Goal: Task Accomplishment & Management: Use online tool/utility

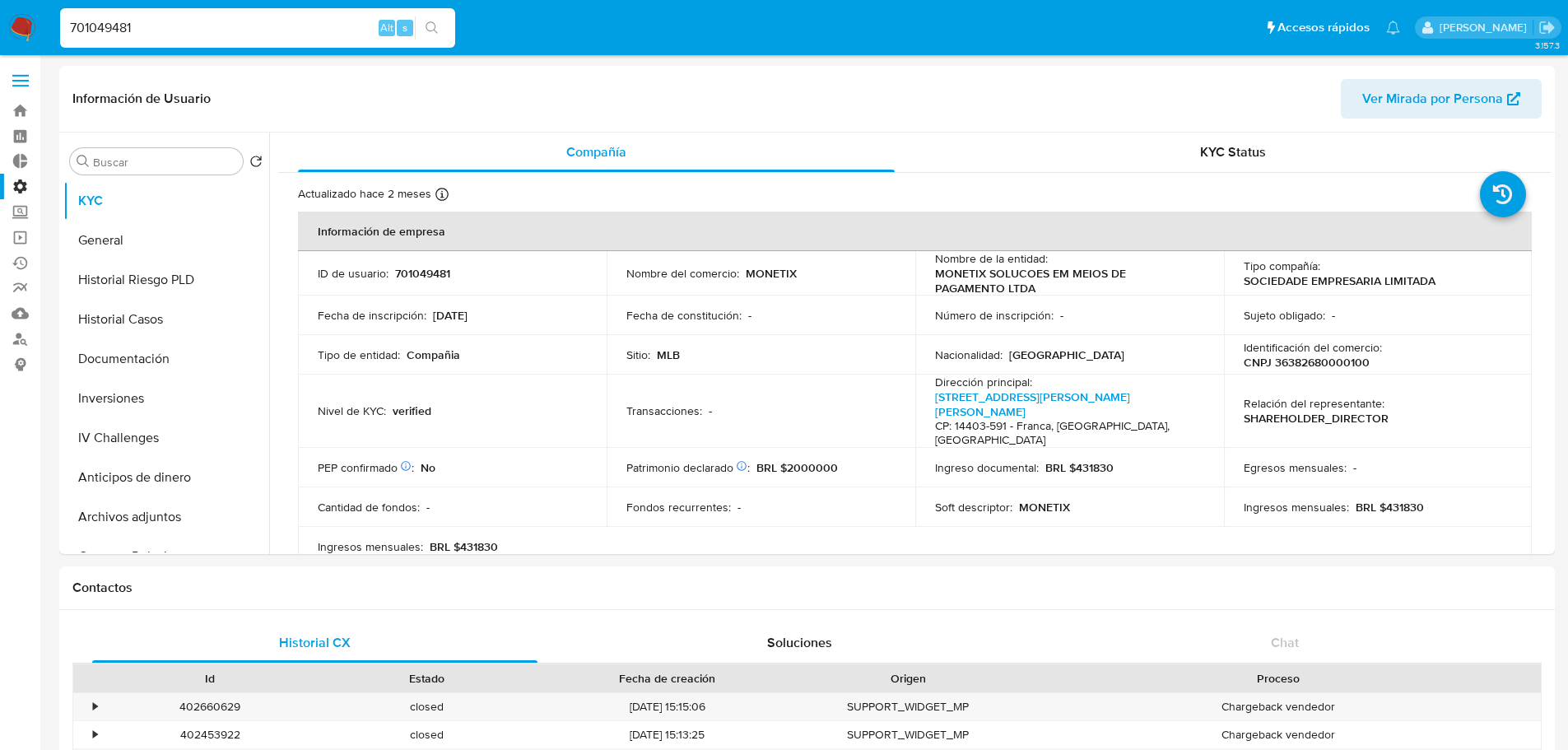
select select "100"
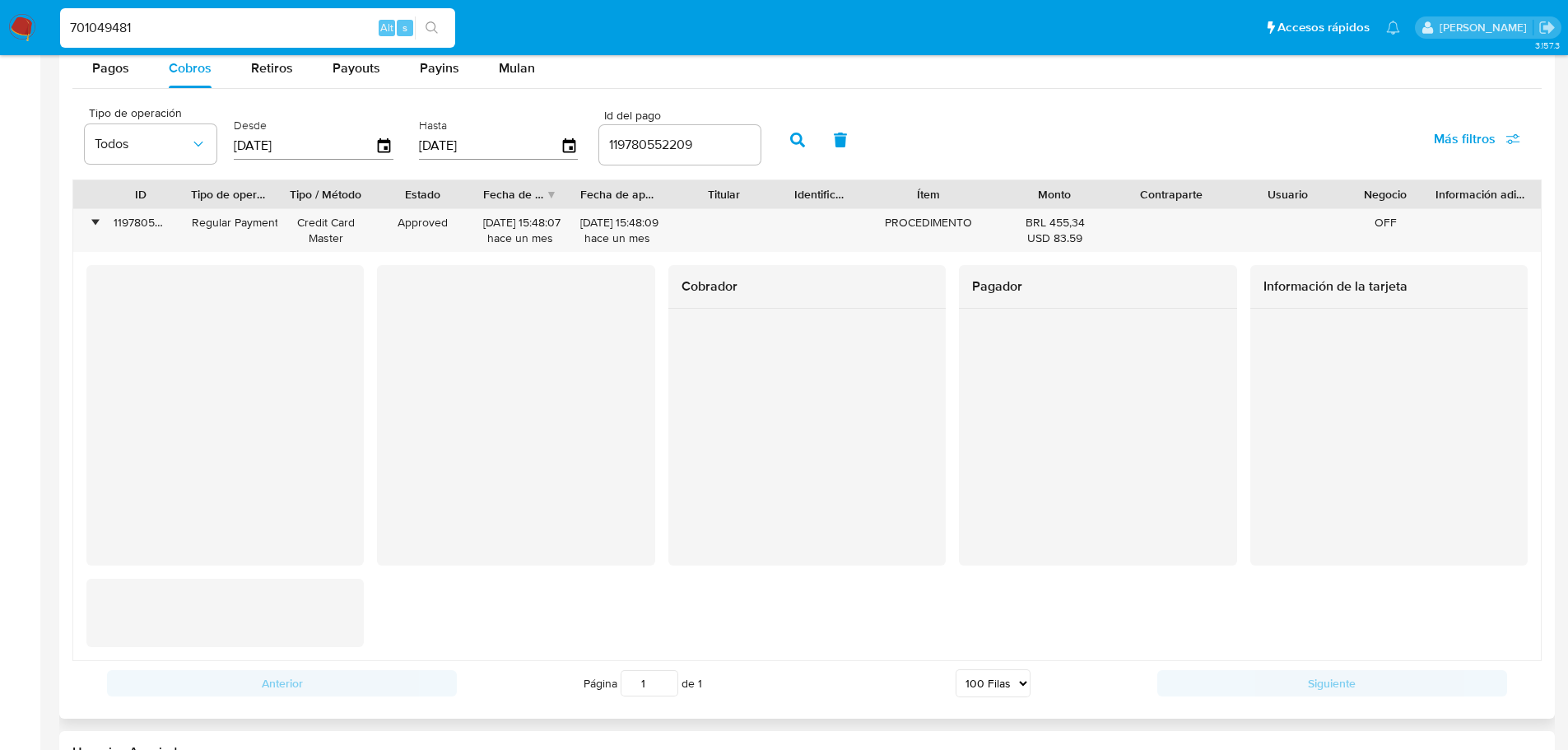
scroll to position [967, 0]
click at [1071, 360] on div at bounding box center [1097, 386] width 277 height 153
click at [1147, 514] on div "Pagador" at bounding box center [1097, 415] width 277 height 300
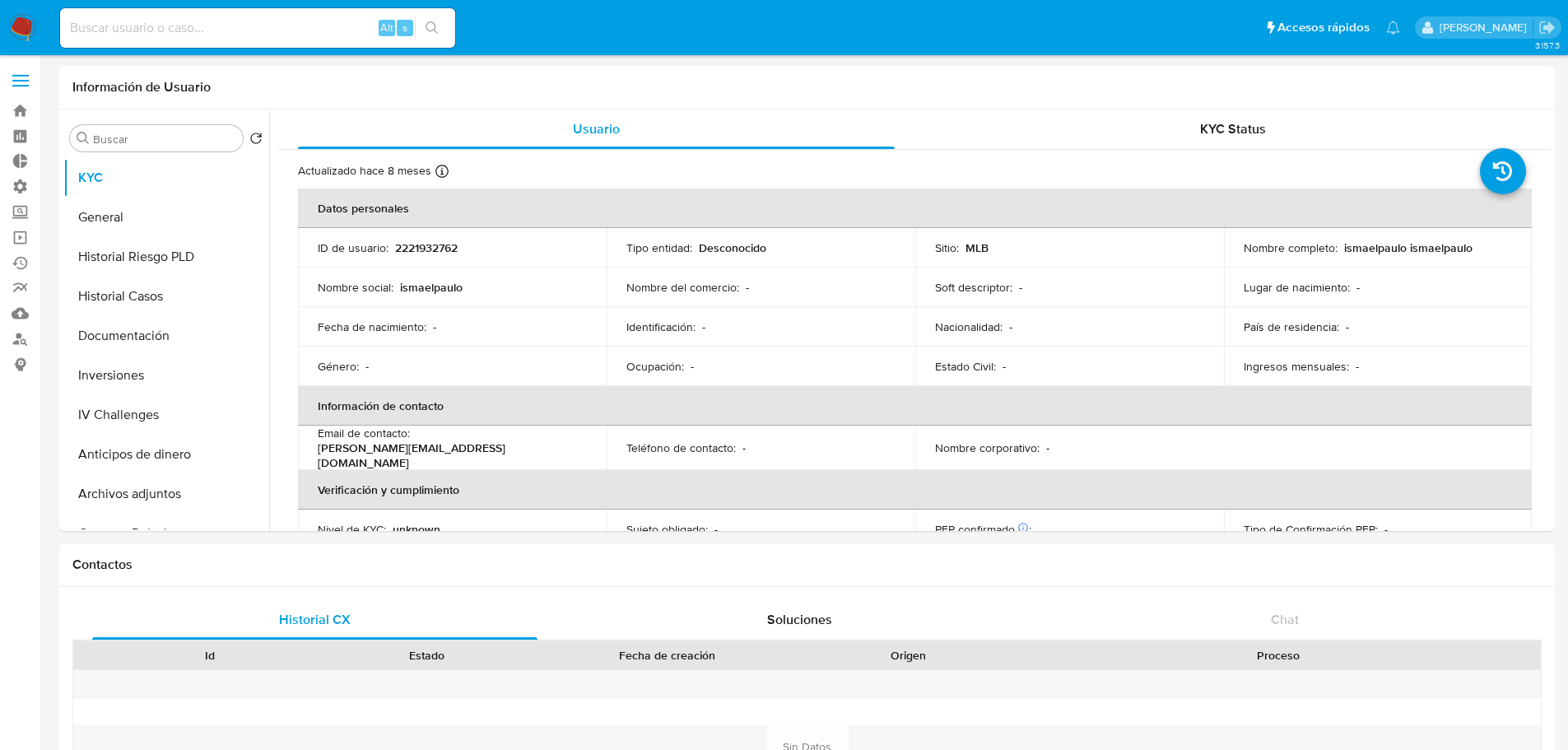
select select "10"
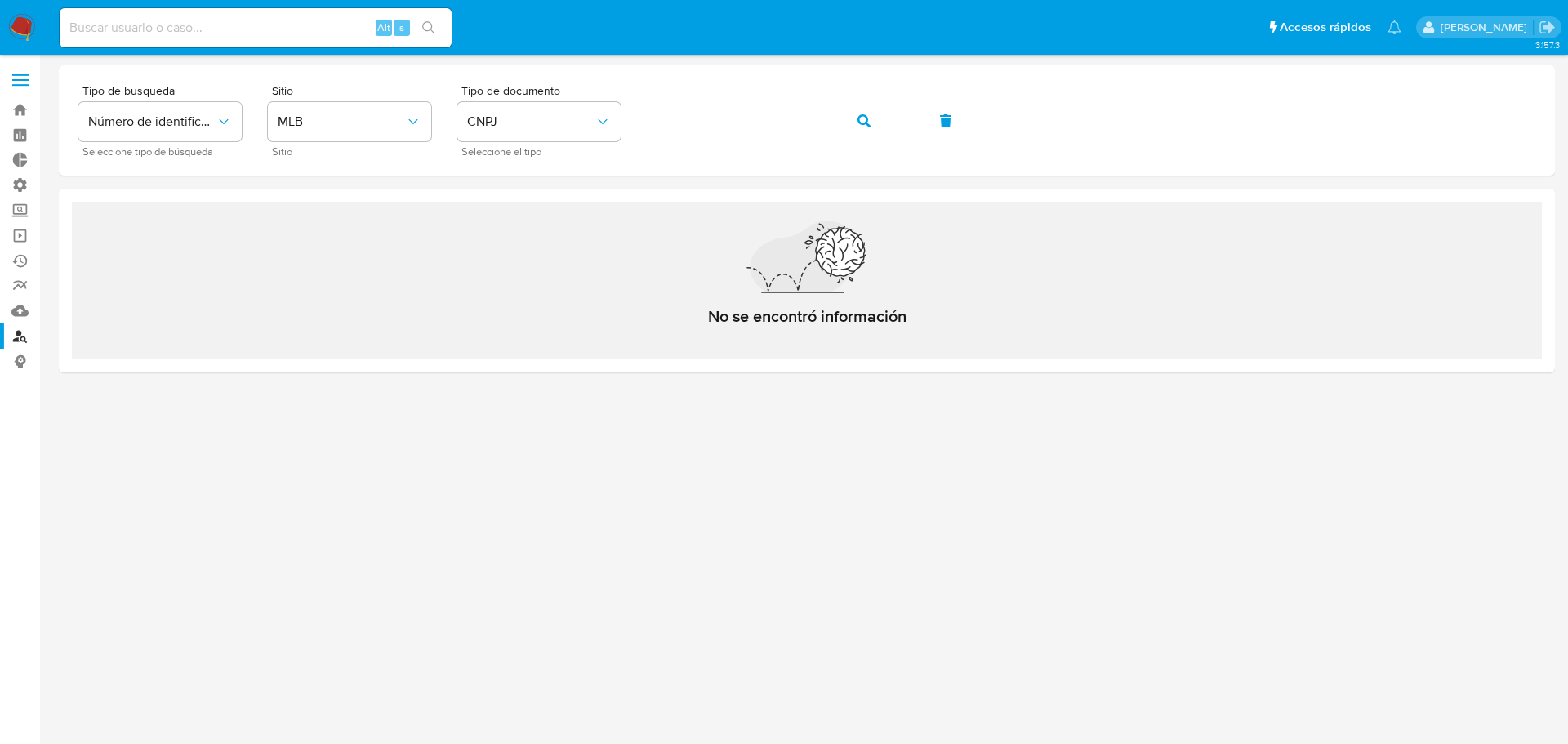
click at [30, 77] on label at bounding box center [20, 79] width 41 height 34
click at [0, 0] on input "checkbox" at bounding box center [0, 0] width 0 height 0
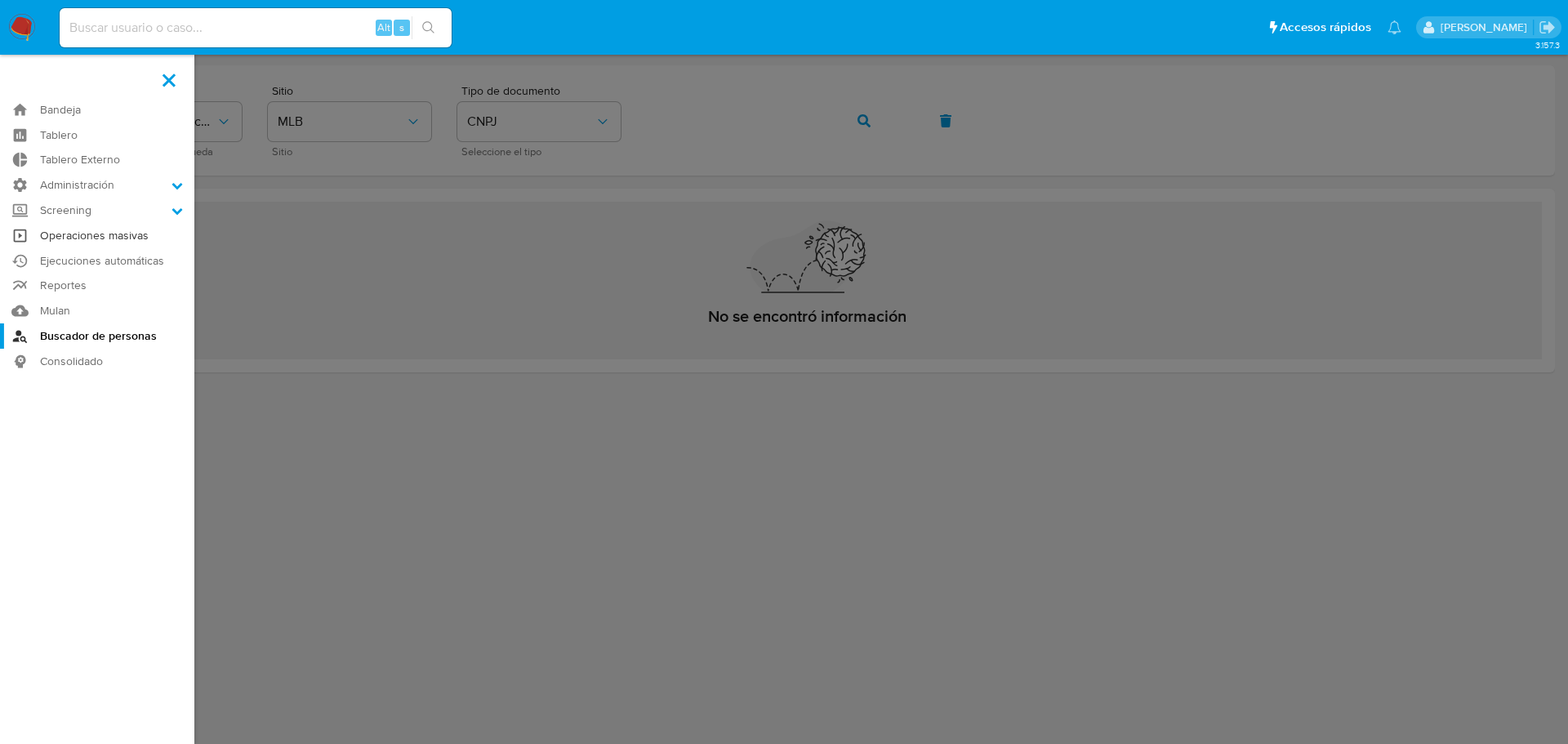
click at [93, 238] on link "Operaciones masivas" at bounding box center [97, 235] width 195 height 25
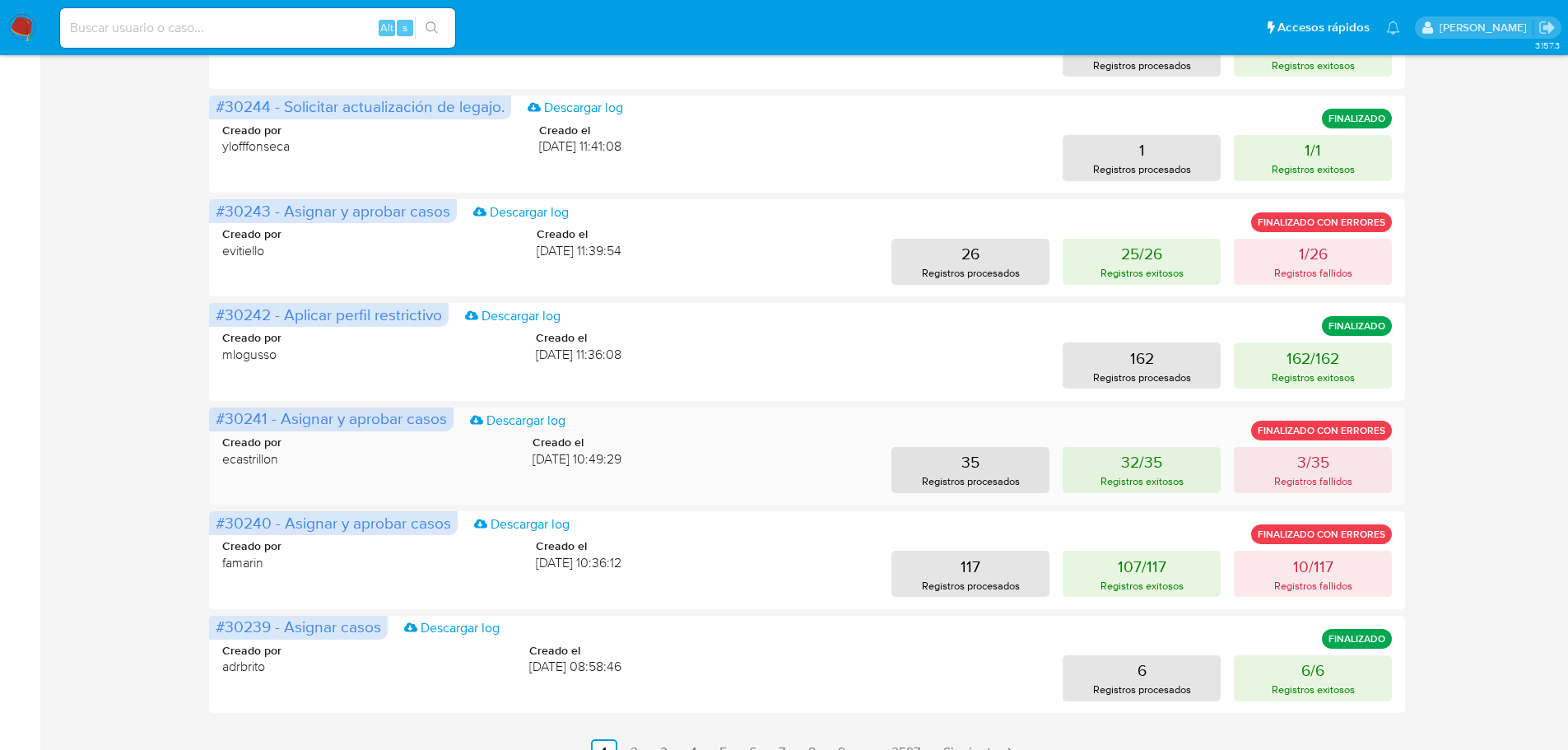
scroll to position [655, 0]
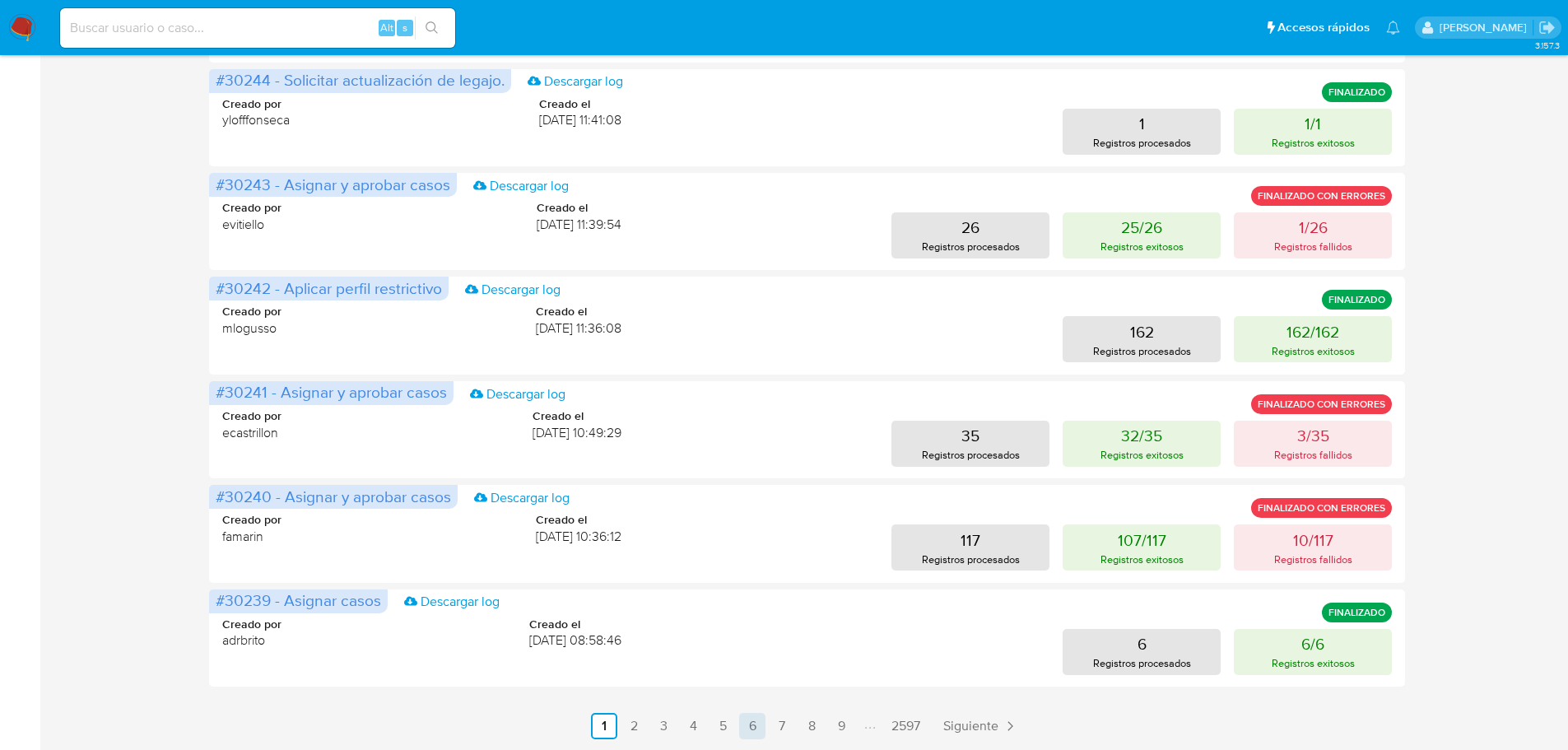
click at [763, 723] on link "6" at bounding box center [753, 726] width 26 height 26
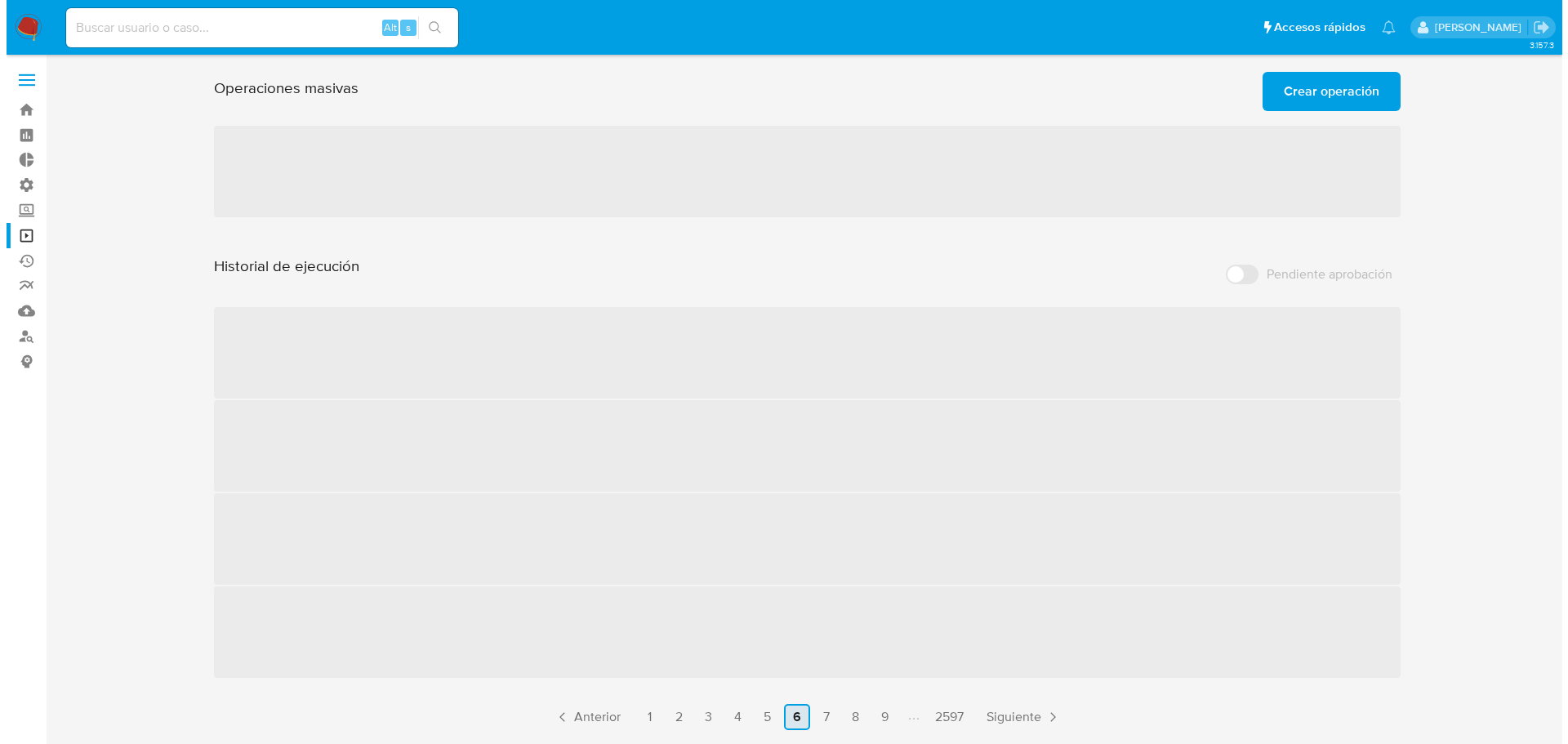
scroll to position [0, 0]
